Goal: Check status: Check status

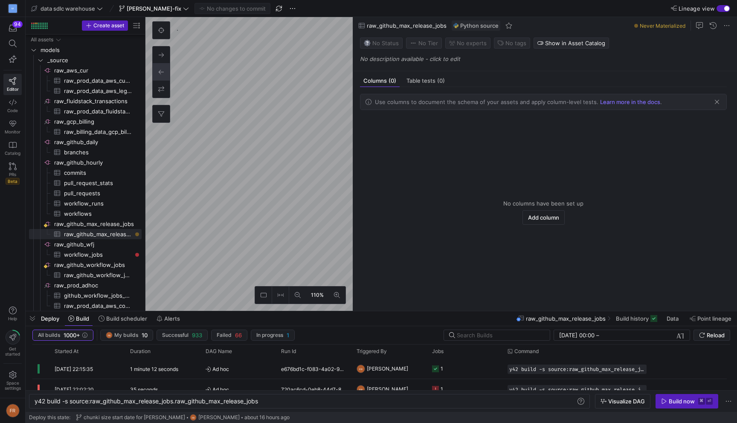
scroll to position [194, 0]
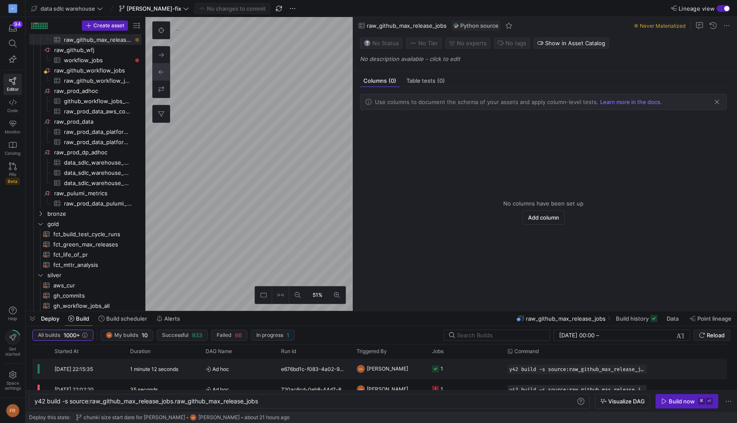
click at [237, 369] on span "Ad hoc" at bounding box center [237, 369] width 65 height 20
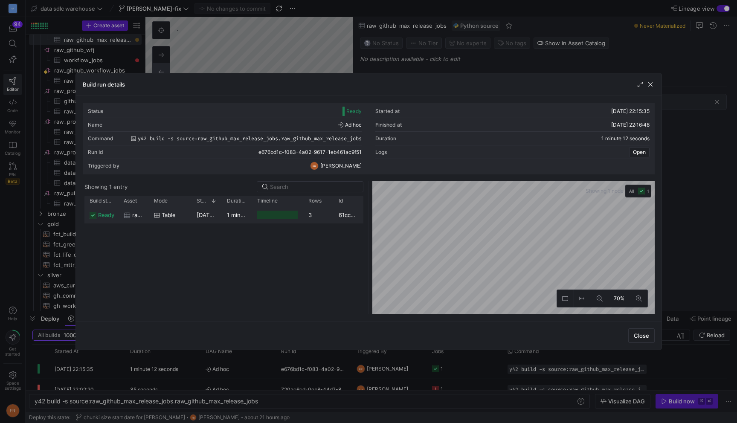
click at [205, 218] on span "[DATE] 22:15:36" at bounding box center [217, 214] width 43 height 7
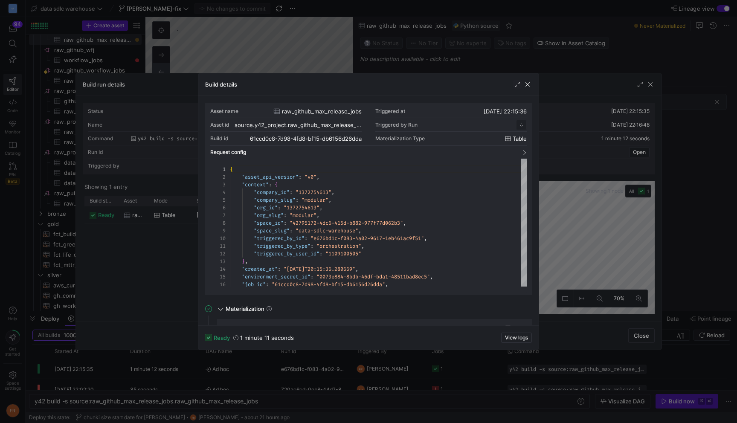
scroll to position [77, 0]
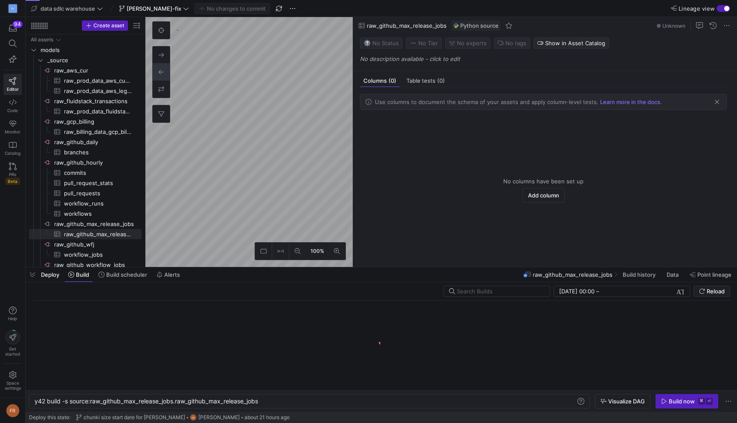
scroll to position [0, 226]
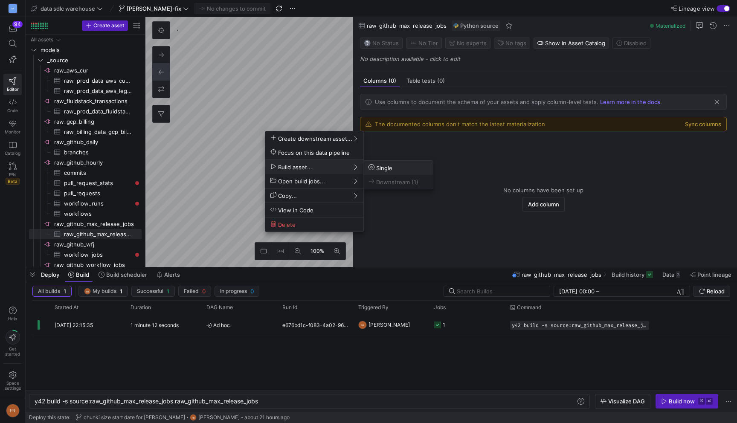
click at [384, 166] on span "Single" at bounding box center [380, 167] width 24 height 7
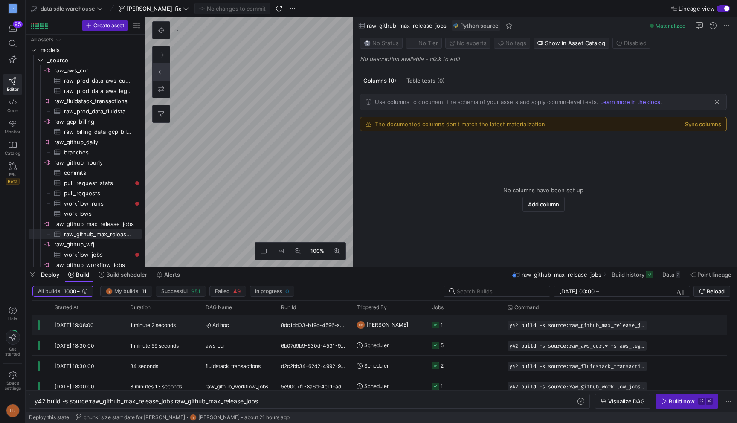
click at [243, 326] on span "Ad hoc" at bounding box center [237, 325] width 65 height 20
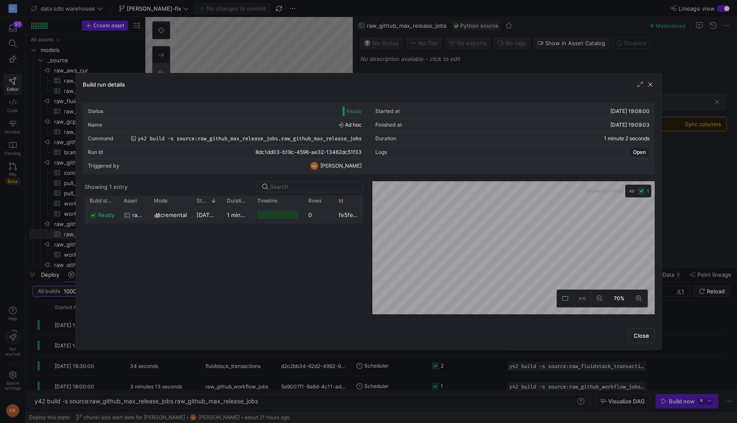
click at [252, 216] on div "Press SPACE to select this row." at bounding box center [277, 214] width 51 height 17
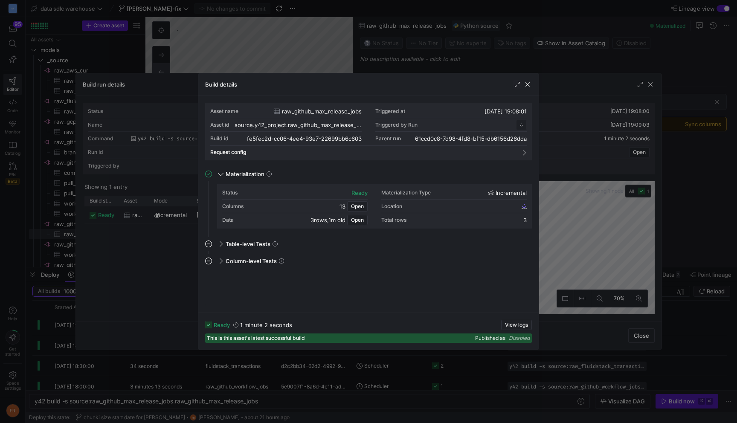
scroll to position [77, 0]
click at [516, 327] on span "View logs" at bounding box center [516, 325] width 23 height 6
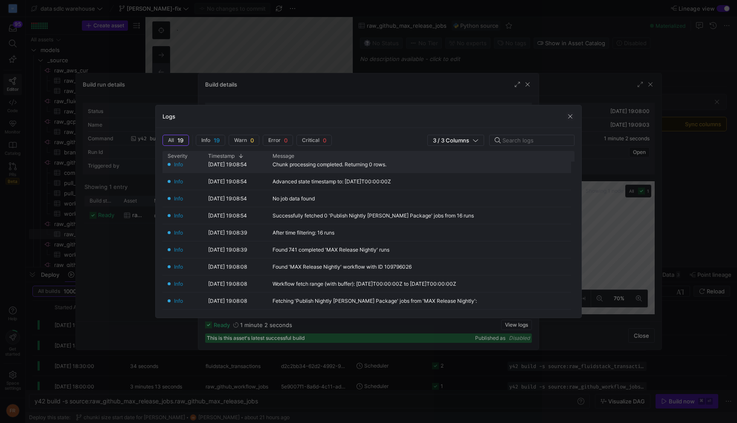
scroll to position [42, 0]
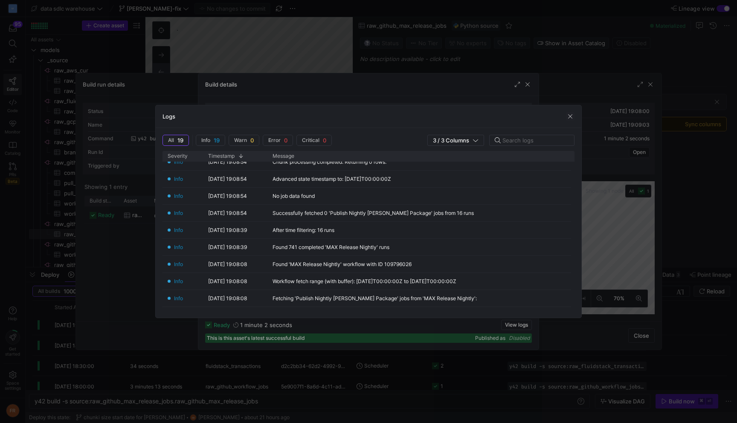
click at [482, 41] on div at bounding box center [368, 211] width 737 height 423
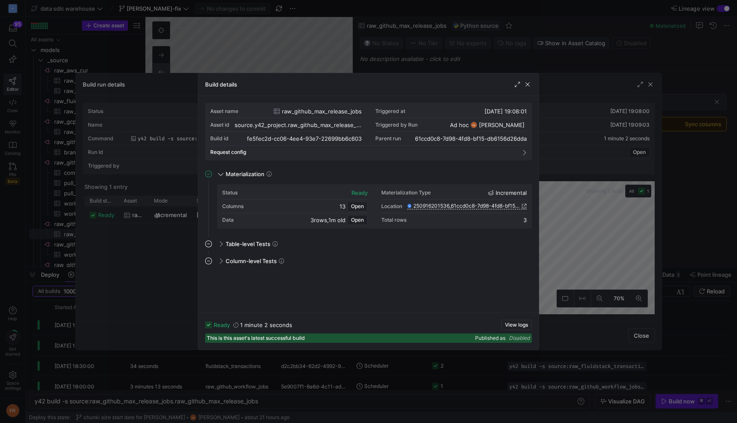
click at [481, 48] on div at bounding box center [368, 211] width 737 height 423
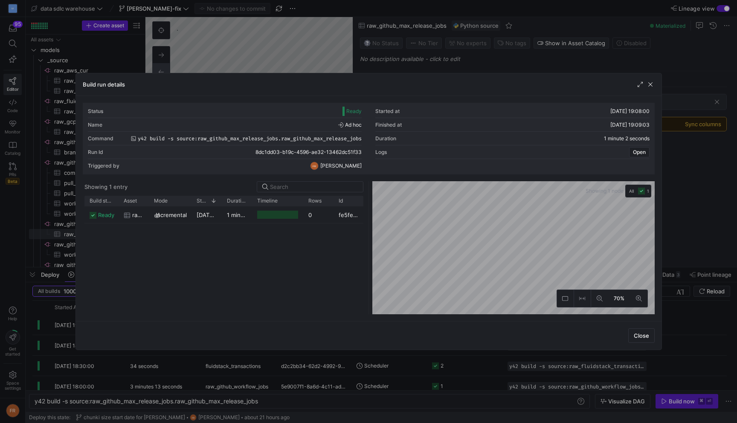
click at [348, 49] on div at bounding box center [368, 211] width 737 height 423
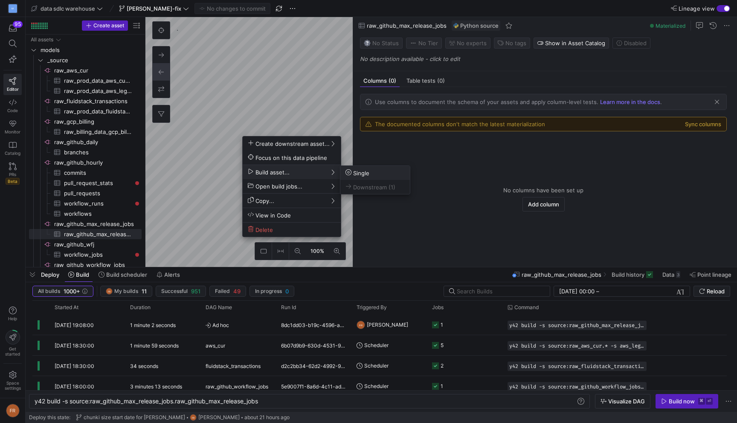
click at [364, 170] on span "Single" at bounding box center [357, 172] width 24 height 7
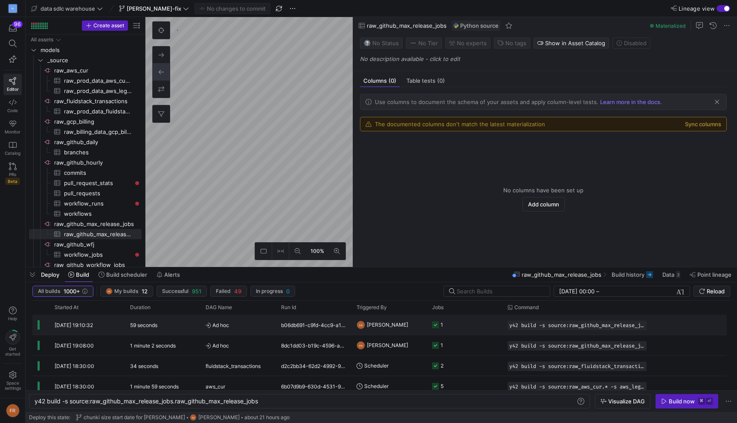
click at [182, 323] on div "59 seconds" at bounding box center [162, 325] width 75 height 20
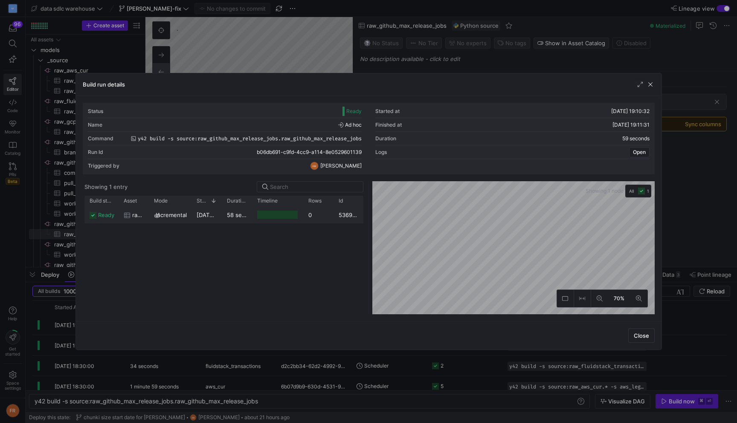
click at [220, 217] on span "17/09/25, 19:10:32" at bounding box center [217, 214] width 42 height 7
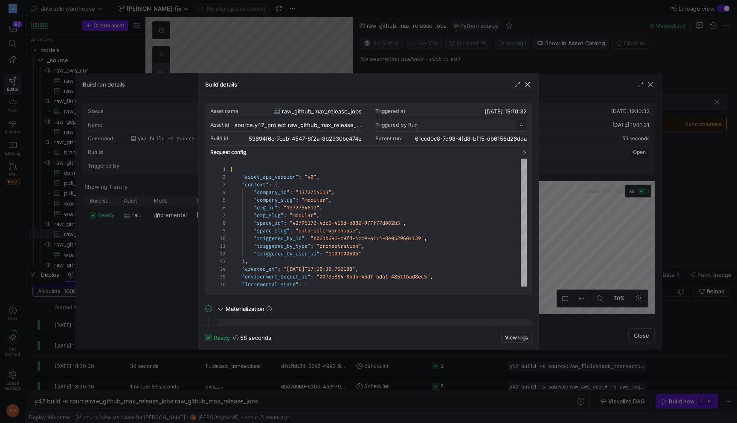
scroll to position [77, 0]
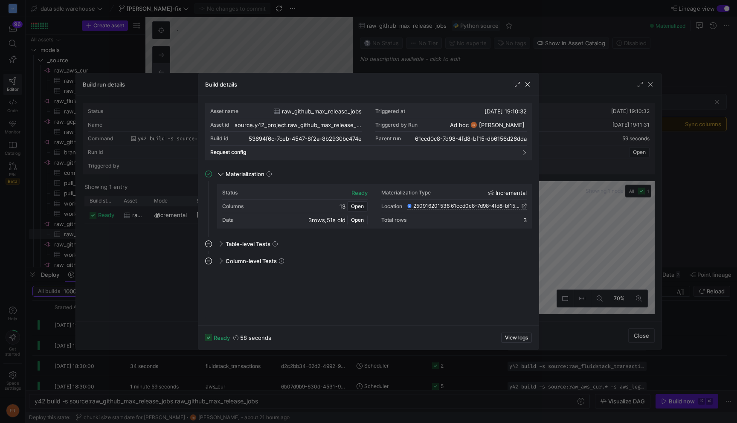
click at [358, 221] on span "Open" at bounding box center [357, 220] width 13 height 6
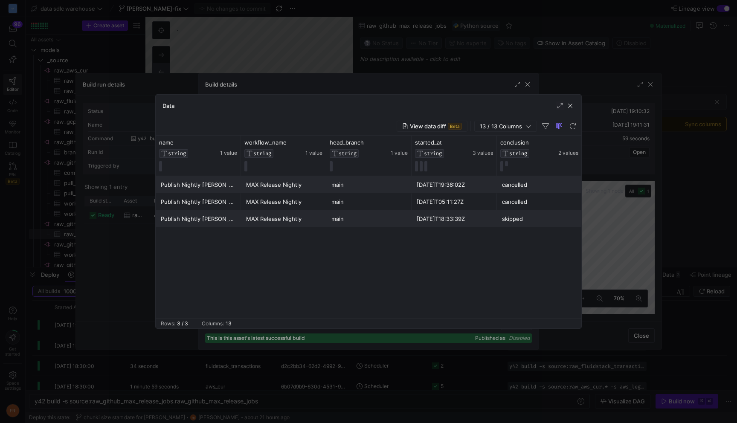
click at [487, 17] on div at bounding box center [368, 211] width 737 height 423
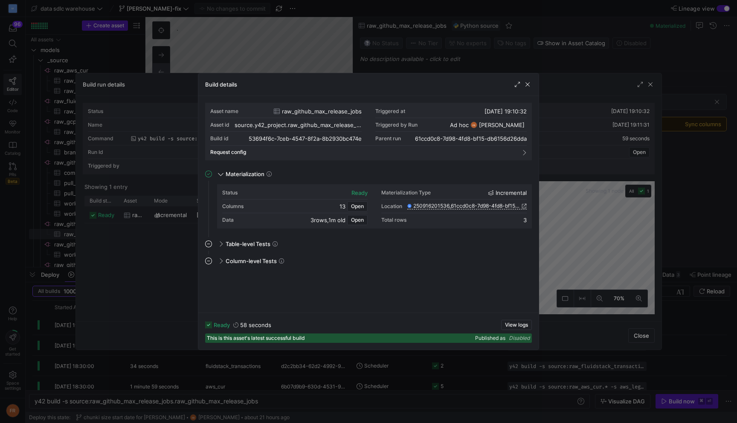
click at [515, 31] on div at bounding box center [368, 211] width 737 height 423
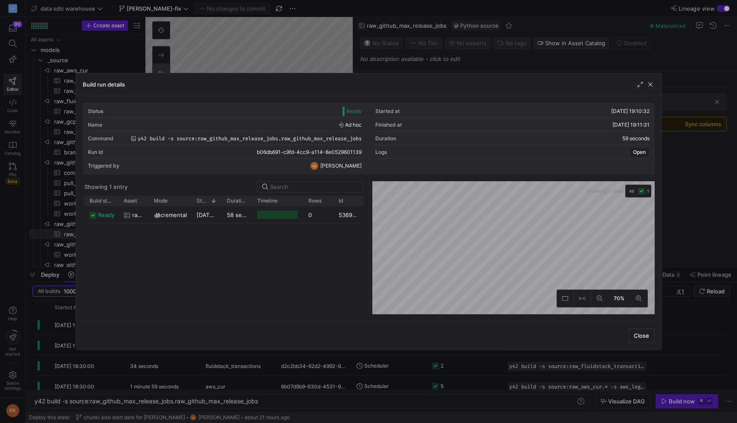
click at [508, 46] on div at bounding box center [368, 211] width 737 height 423
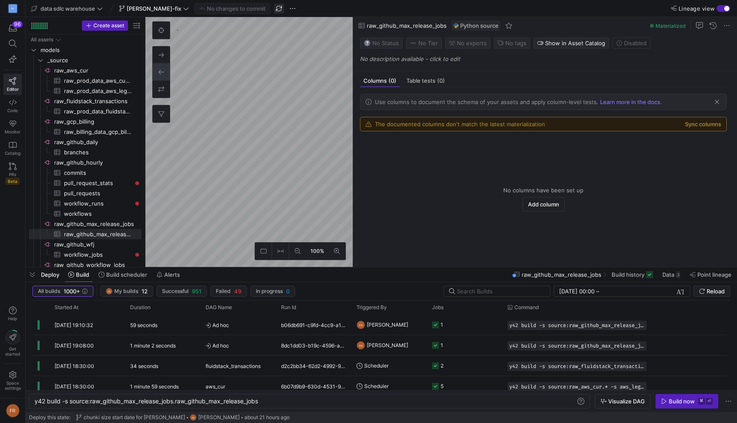
click at [274, 7] on span "button" at bounding box center [279, 8] width 10 height 10
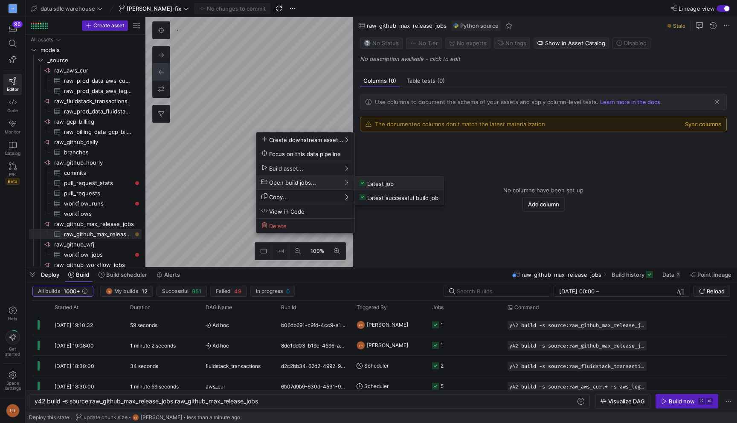
click at [376, 180] on span "Latest job" at bounding box center [376, 183] width 34 height 7
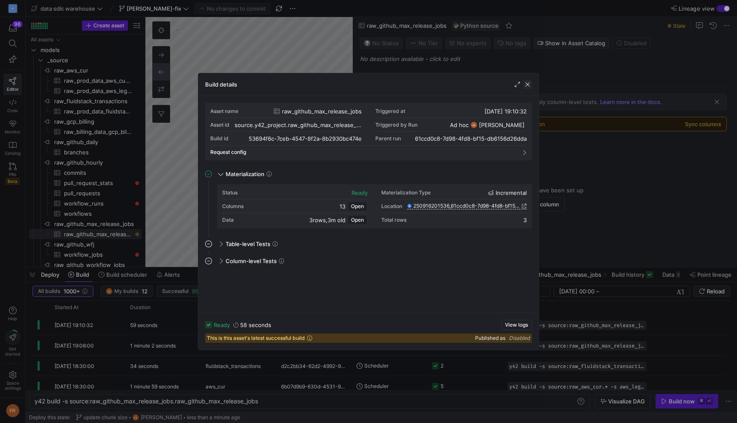
click at [523, 87] on span "button" at bounding box center [527, 84] width 9 height 9
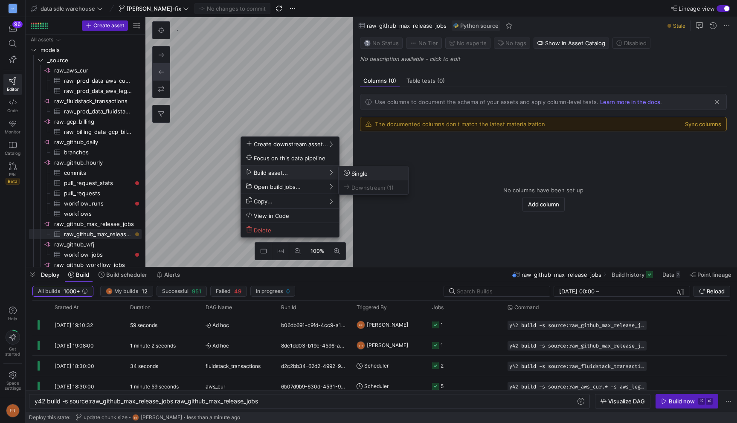
click at [370, 165] on div at bounding box center [368, 211] width 737 height 423
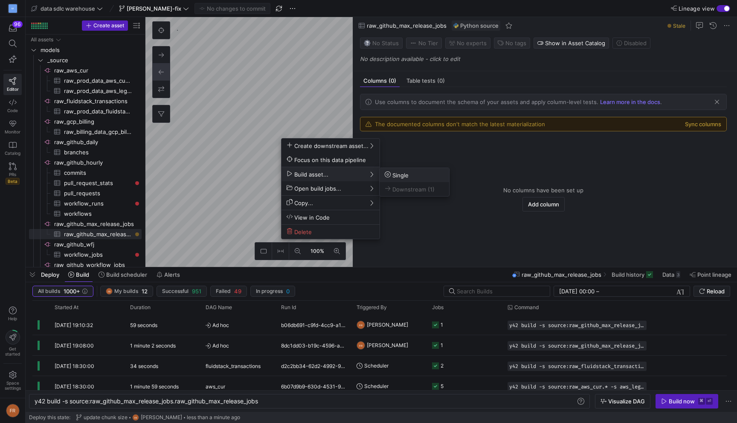
click at [398, 173] on span "Single" at bounding box center [396, 174] width 24 height 7
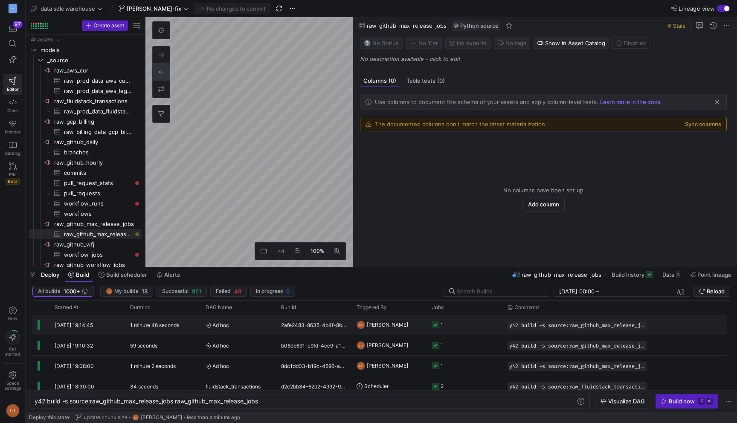
click at [158, 326] on y42-duration "1 minute 46 seconds" at bounding box center [154, 325] width 49 height 6
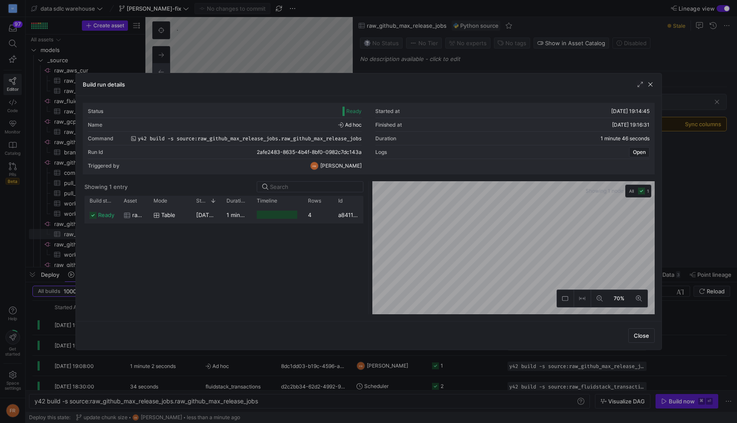
click at [208, 214] on span "17/09/25, 19:14:46" at bounding box center [217, 214] width 42 height 7
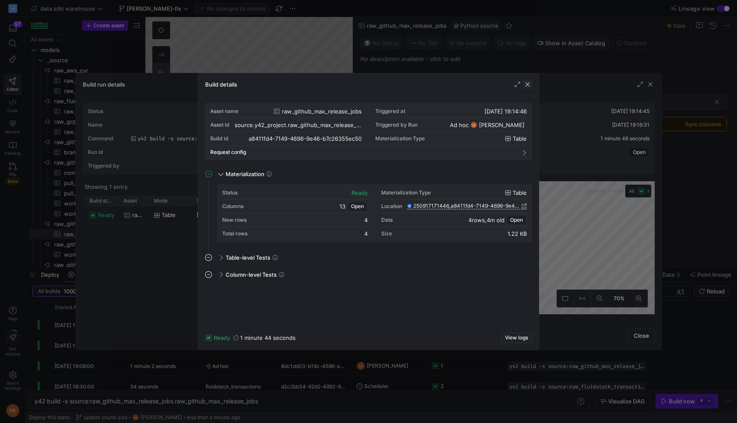
click at [529, 86] on span "button" at bounding box center [527, 84] width 9 height 9
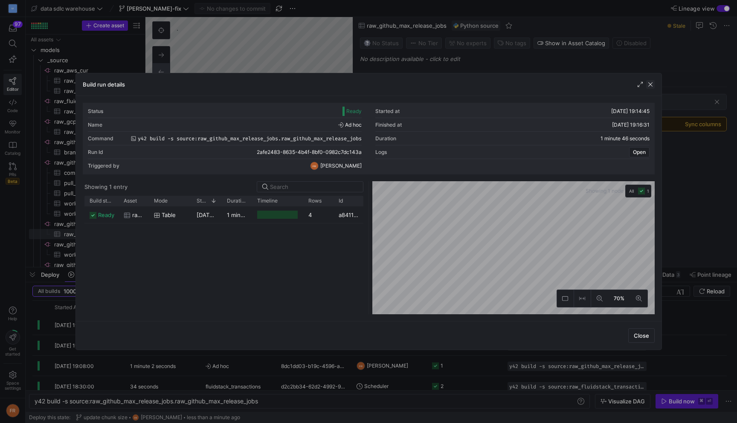
click at [651, 84] on span "button" at bounding box center [650, 84] width 9 height 9
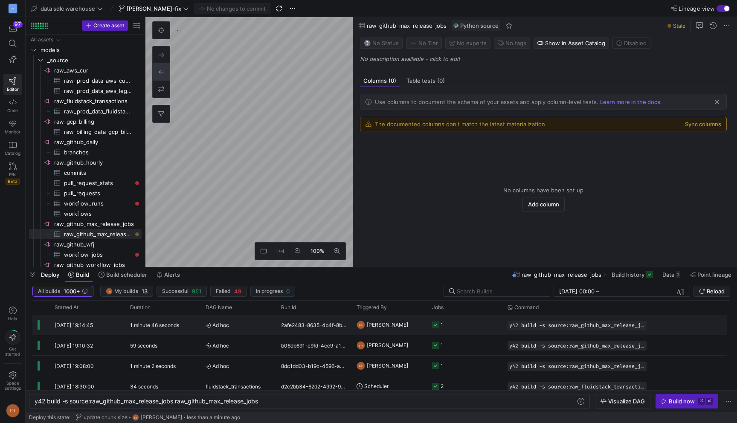
click at [168, 319] on div "1 minute 46 seconds" at bounding box center [162, 325] width 75 height 20
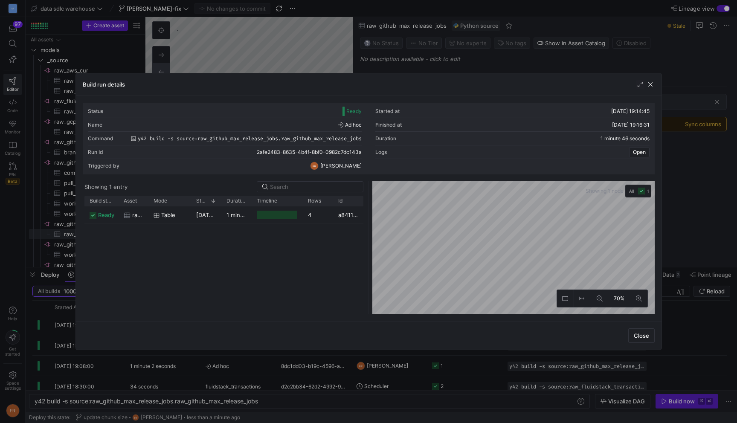
click at [191, 215] on div "17/09/25, 19:14:46" at bounding box center [206, 214] width 30 height 17
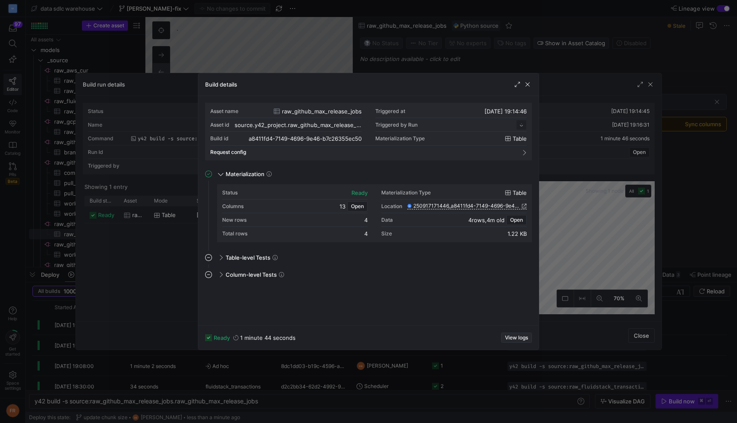
click at [512, 335] on span "View logs" at bounding box center [516, 338] width 23 height 6
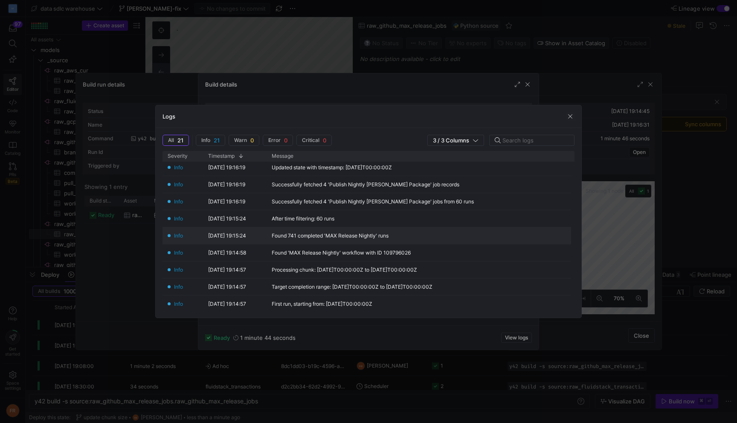
scroll to position [0, 0]
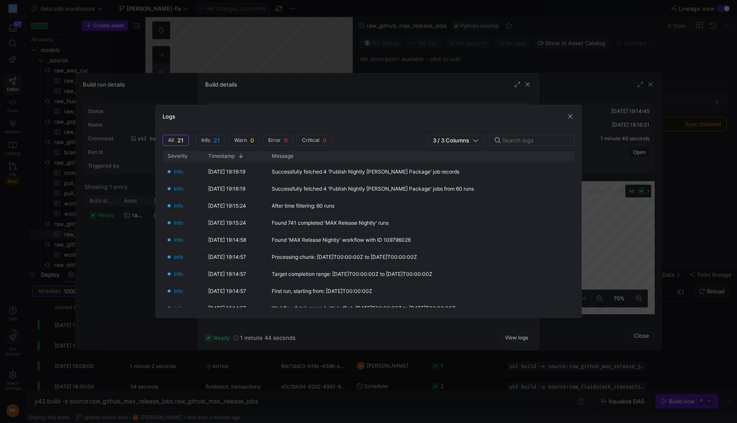
click at [440, 58] on div at bounding box center [368, 211] width 737 height 423
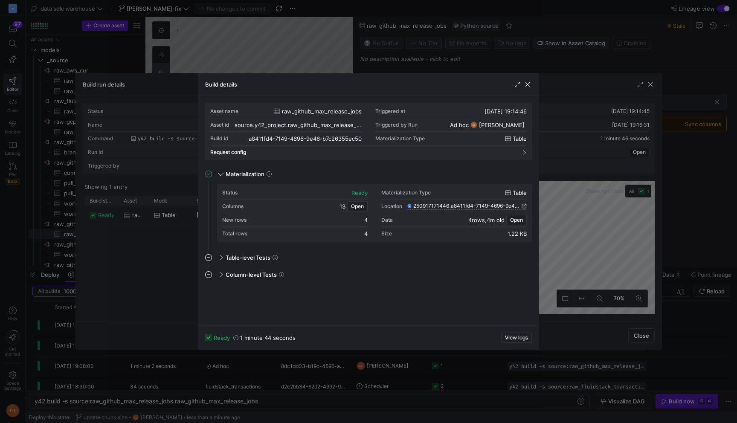
click at [440, 58] on div at bounding box center [368, 211] width 737 height 423
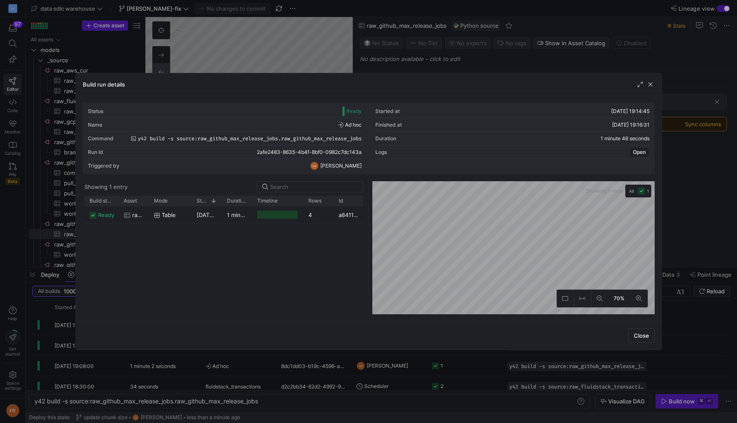
click at [378, 56] on div at bounding box center [368, 211] width 737 height 423
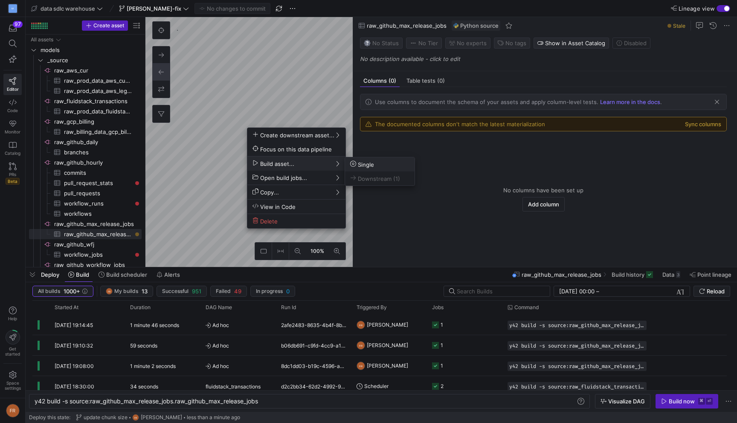
click at [368, 162] on span "Single" at bounding box center [362, 164] width 24 height 7
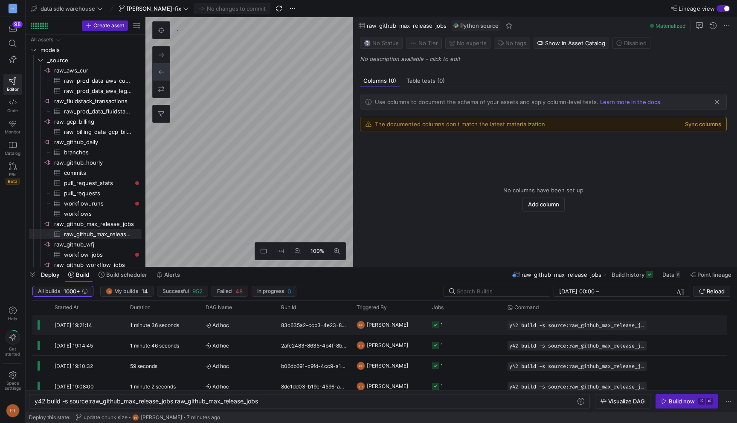
click at [219, 328] on span "Ad hoc" at bounding box center [237, 325] width 65 height 20
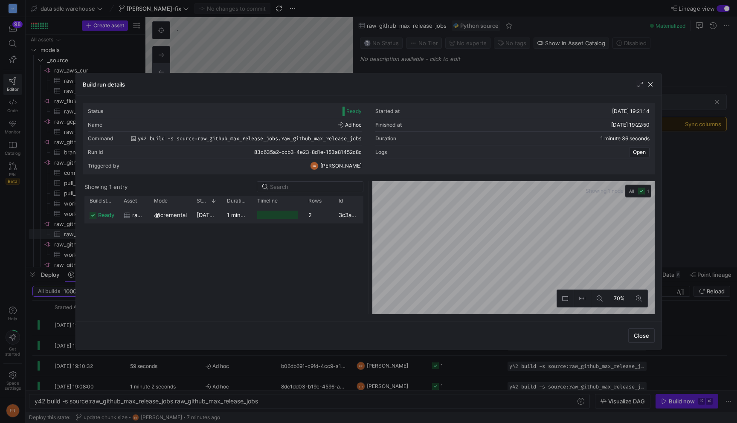
click at [166, 212] on span "incremental" at bounding box center [171, 215] width 31 height 17
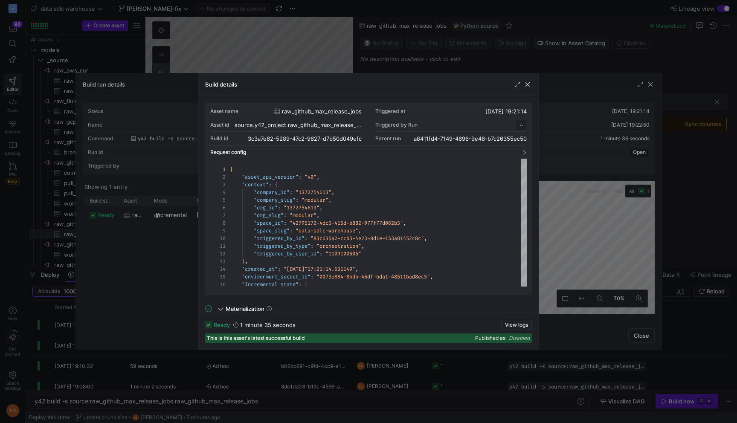
scroll to position [77, 0]
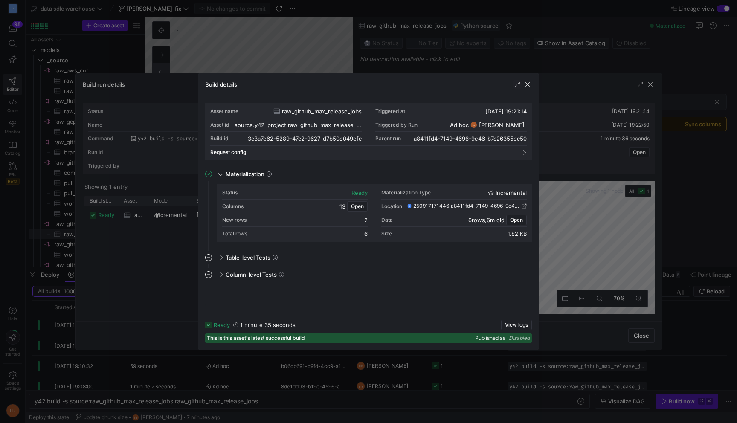
click at [578, 53] on div at bounding box center [368, 211] width 737 height 423
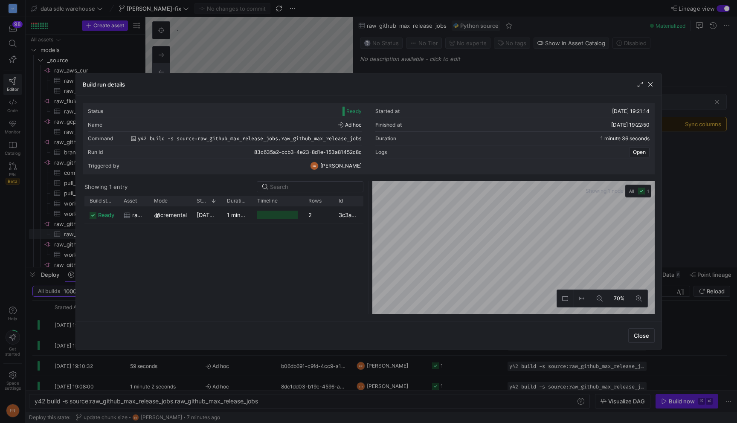
click at [578, 53] on div at bounding box center [368, 211] width 737 height 423
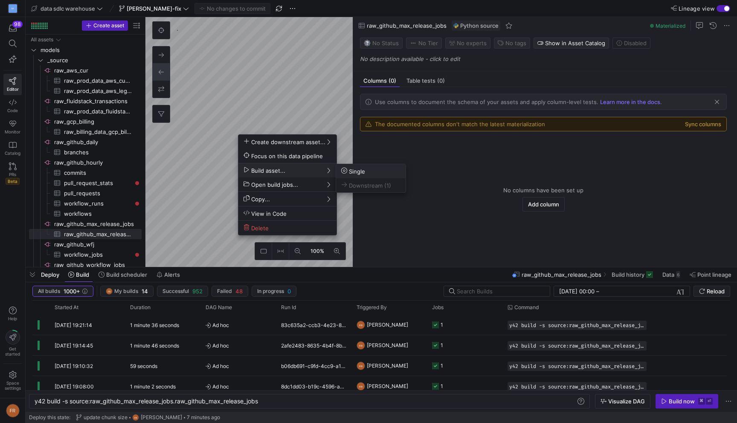
click at [349, 173] on span "Single" at bounding box center [353, 171] width 24 height 7
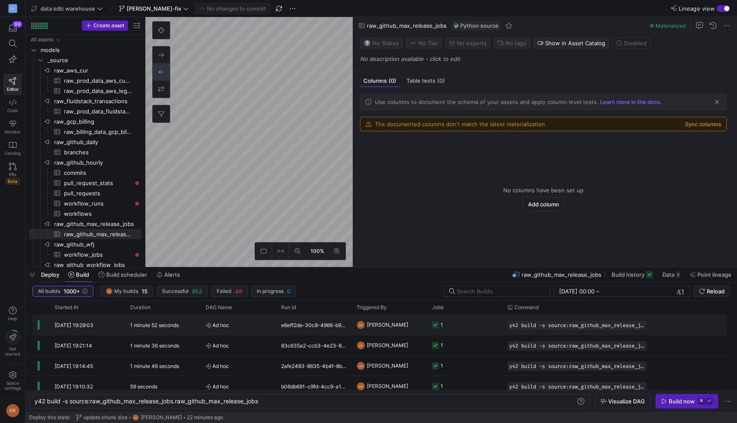
click at [239, 327] on span "Ad hoc" at bounding box center [237, 325] width 65 height 20
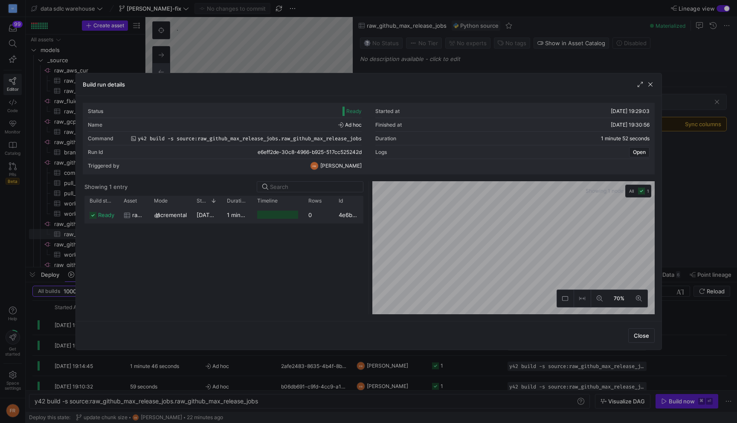
click at [187, 217] on div "Incremental" at bounding box center [170, 214] width 43 height 17
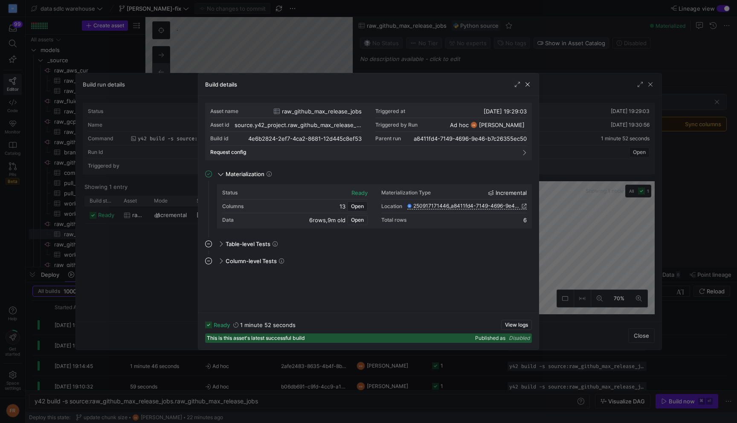
click at [359, 221] on span "Open" at bounding box center [357, 220] width 13 height 6
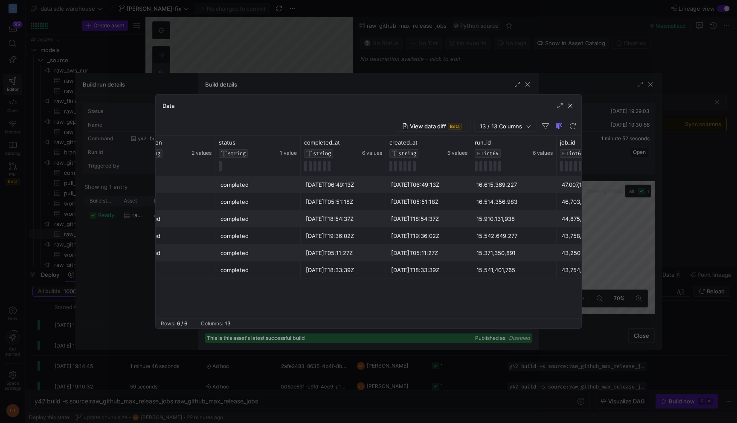
scroll to position [0, 391]
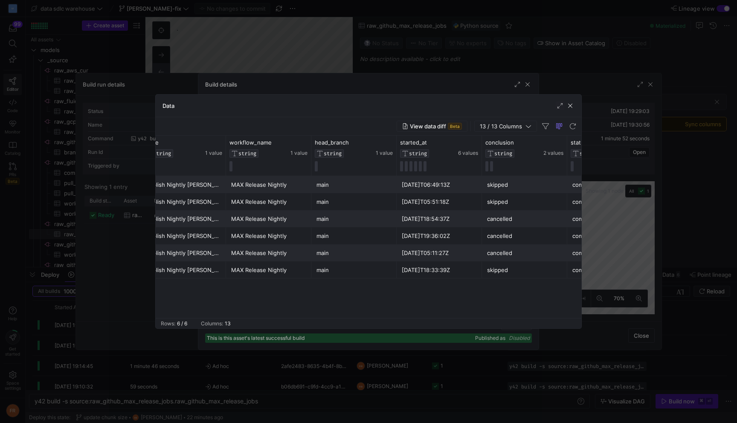
click at [472, 29] on div at bounding box center [368, 211] width 737 height 423
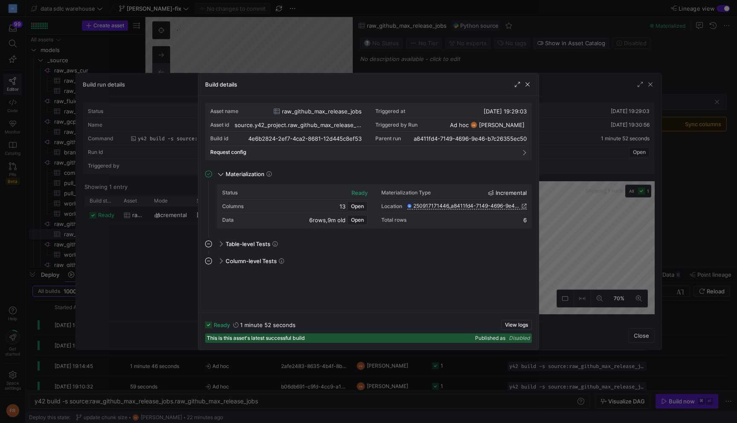
click at [472, 29] on div at bounding box center [368, 211] width 737 height 423
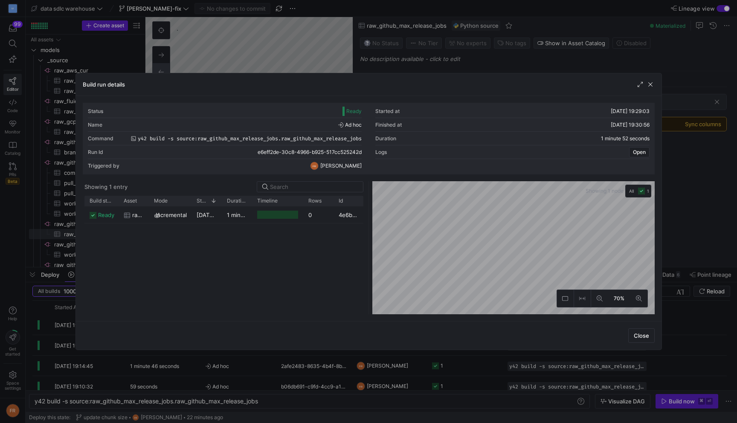
click at [321, 48] on div at bounding box center [368, 211] width 737 height 423
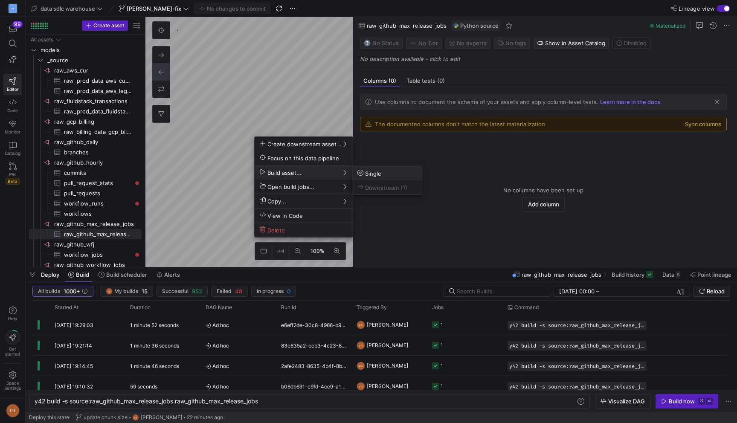
click at [365, 173] on span "Single" at bounding box center [369, 173] width 24 height 7
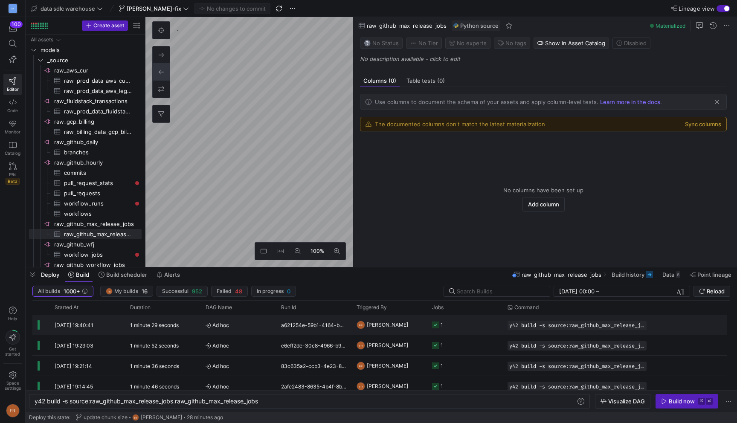
click at [191, 324] on div "1 minute 29 seconds" at bounding box center [162, 325] width 75 height 20
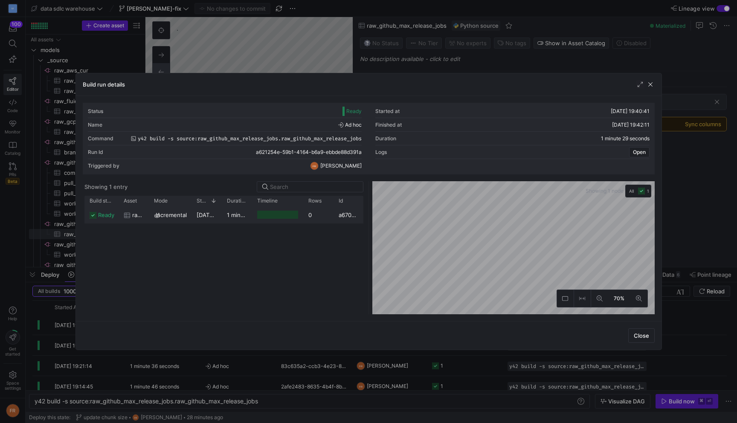
click at [196, 214] on span "17/09/25, 19:40:42" at bounding box center [217, 214] width 43 height 7
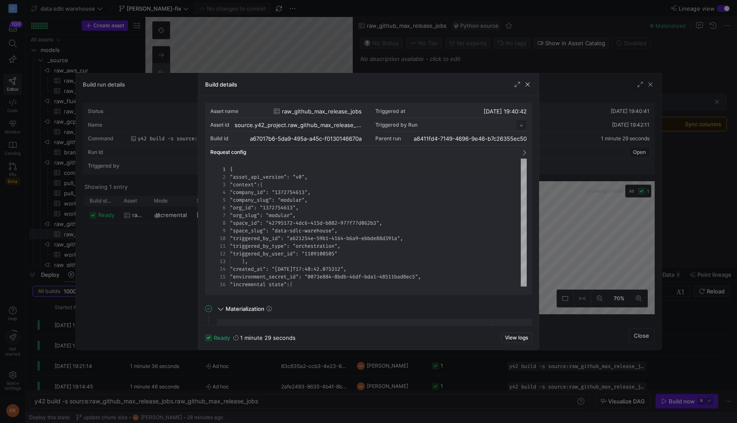
scroll to position [77, 0]
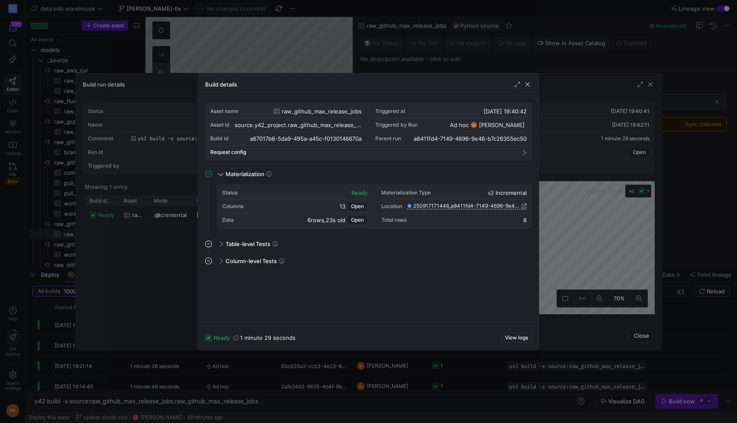
click at [498, 61] on div at bounding box center [368, 211] width 737 height 423
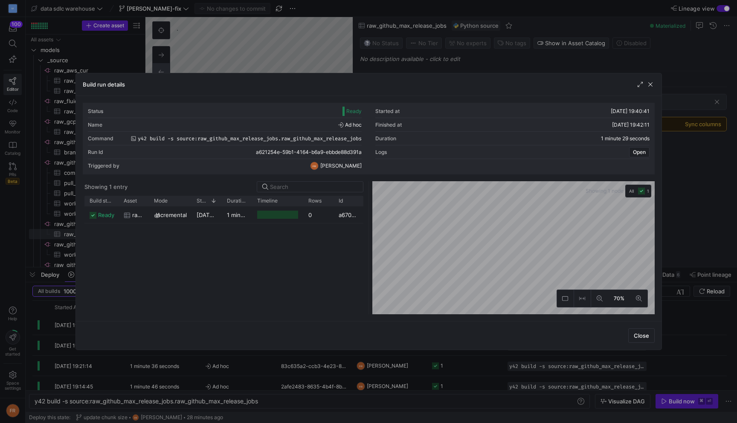
click at [498, 61] on div at bounding box center [368, 211] width 737 height 423
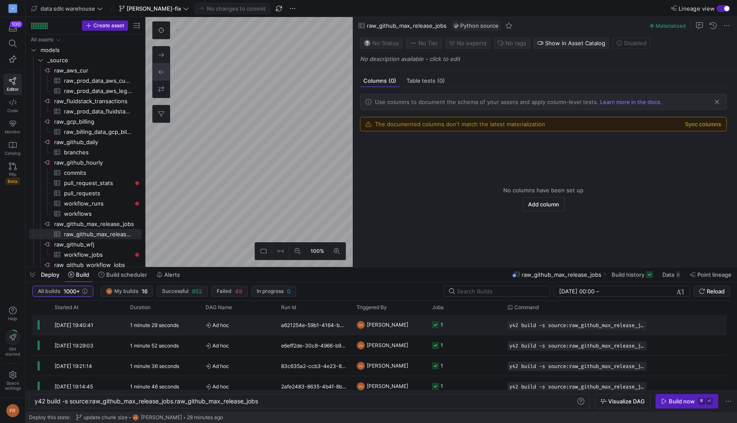
click at [174, 329] on div "1 minute 29 seconds" at bounding box center [162, 325] width 75 height 20
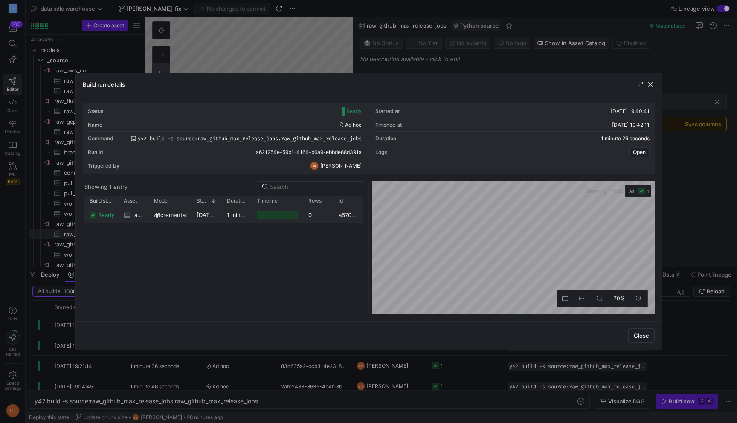
click at [202, 214] on span "17/09/25, 19:40:42" at bounding box center [217, 214] width 43 height 7
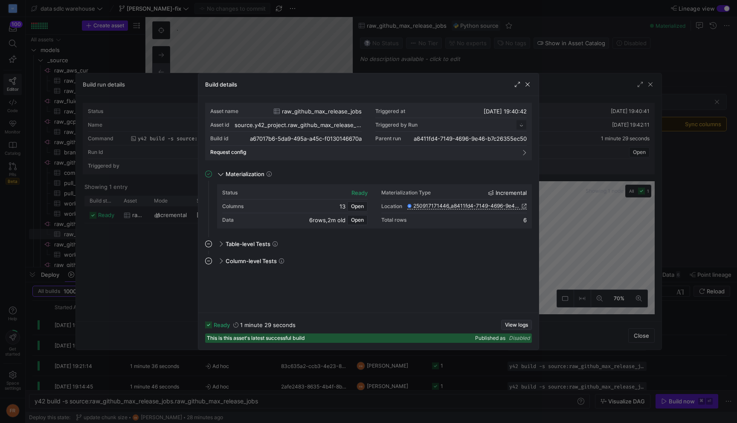
click at [508, 324] on span "View logs" at bounding box center [516, 325] width 23 height 6
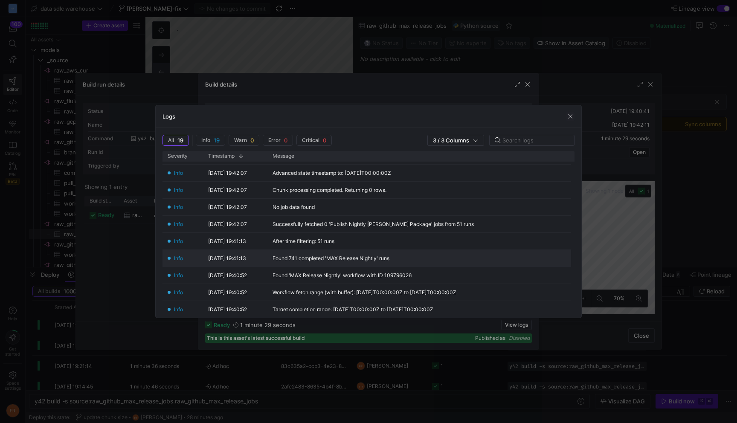
scroll to position [31, 0]
click at [596, 164] on div at bounding box center [368, 211] width 737 height 423
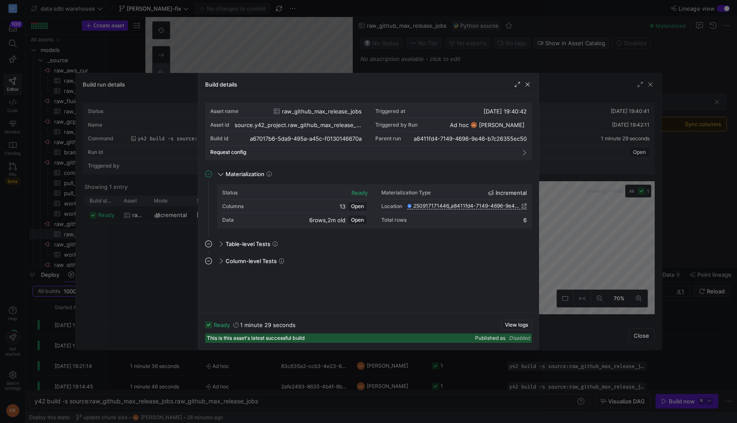
click at [594, 164] on div at bounding box center [368, 211] width 737 height 423
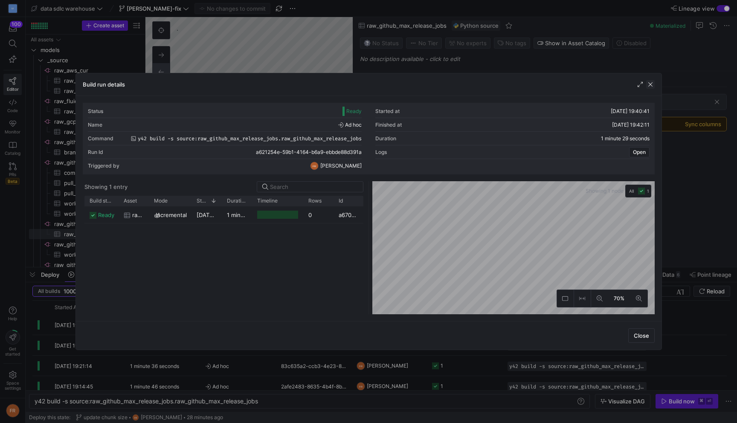
click at [648, 86] on span "button" at bounding box center [650, 84] width 9 height 9
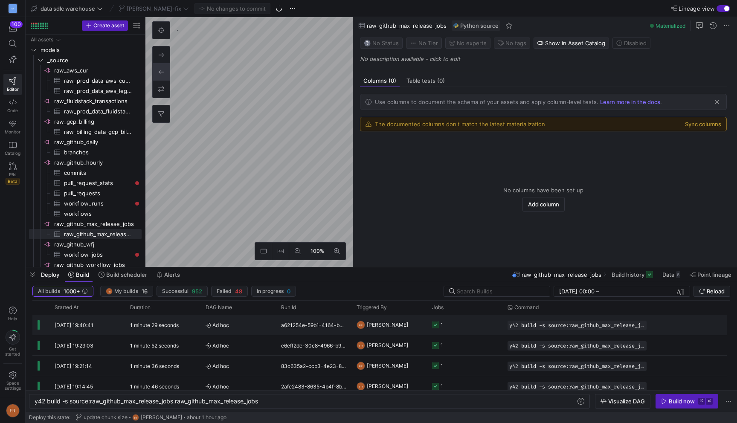
click at [156, 327] on y42-duration "1 minute 29 seconds" at bounding box center [154, 325] width 49 height 6
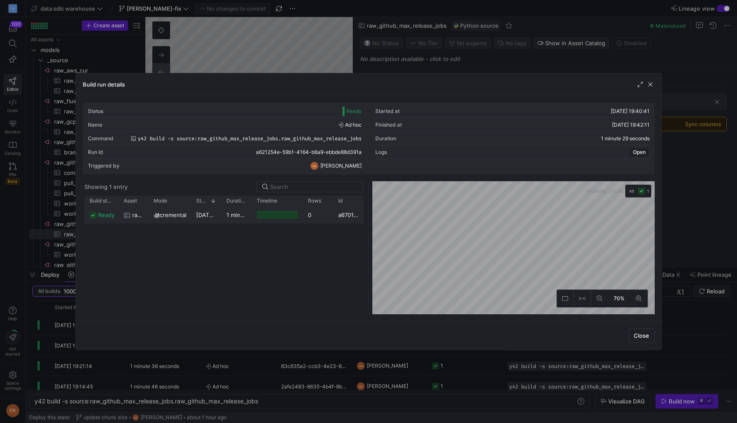
click at [190, 212] on div "Incremental" at bounding box center [169, 214] width 43 height 17
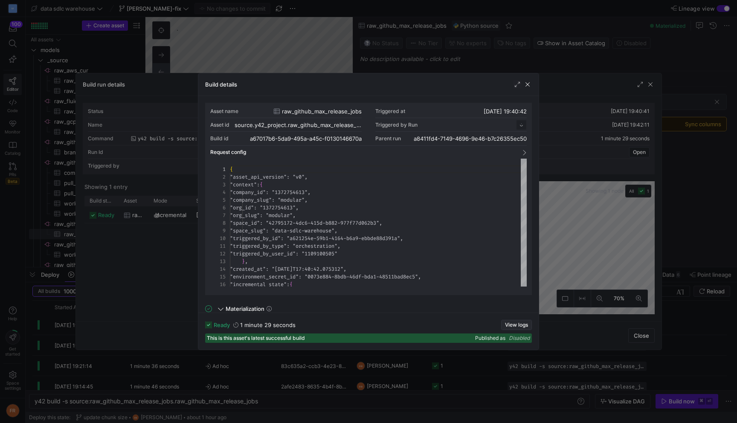
scroll to position [77, 0]
click at [520, 326] on span "View logs" at bounding box center [516, 325] width 23 height 6
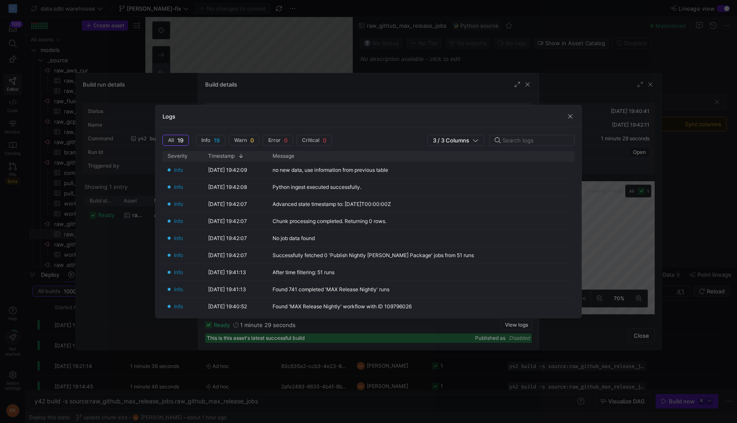
click at [365, 55] on div at bounding box center [368, 211] width 737 height 423
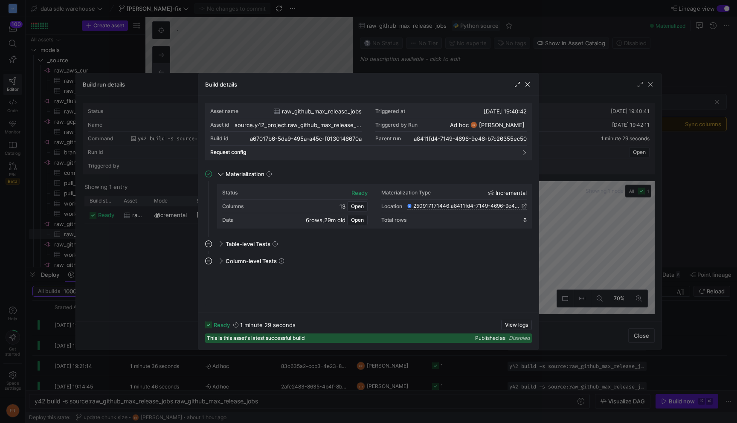
click at [365, 55] on div at bounding box center [368, 211] width 737 height 423
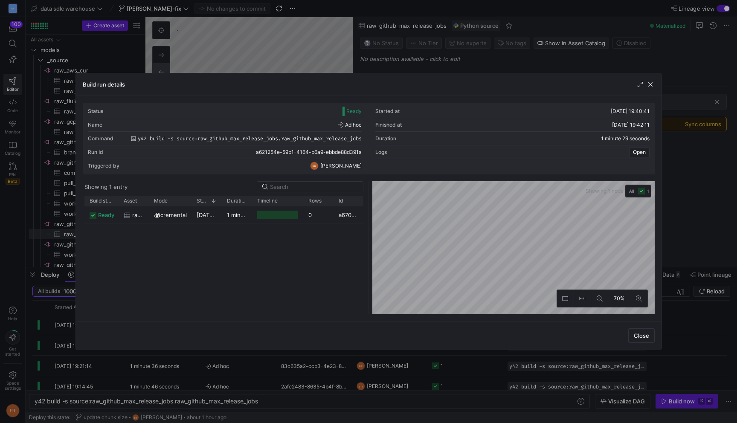
click at [347, 57] on div at bounding box center [368, 211] width 737 height 423
